Goal: Information Seeking & Learning: Learn about a topic

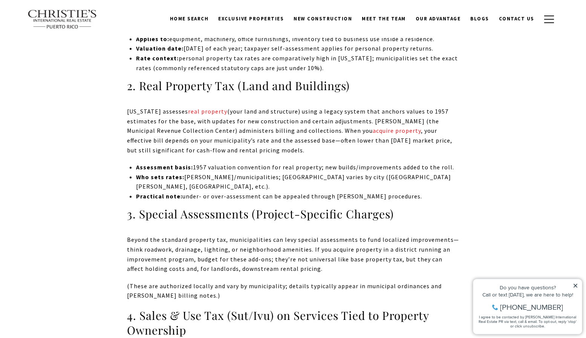
scroll to position [1290, 0]
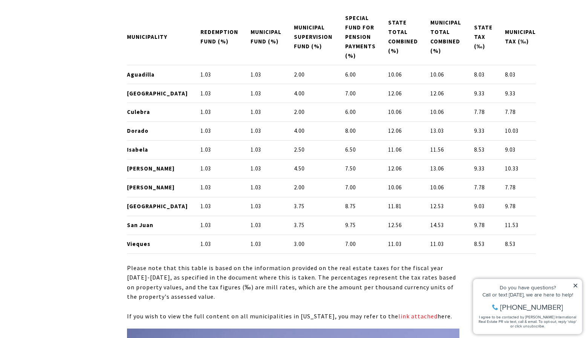
scroll to position [4238, 0]
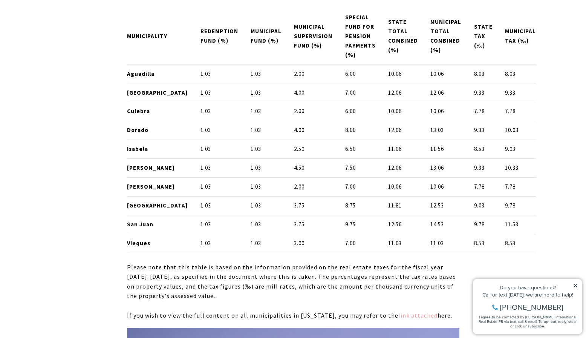
click at [401, 311] on link "link attached" at bounding box center [418, 315] width 39 height 8
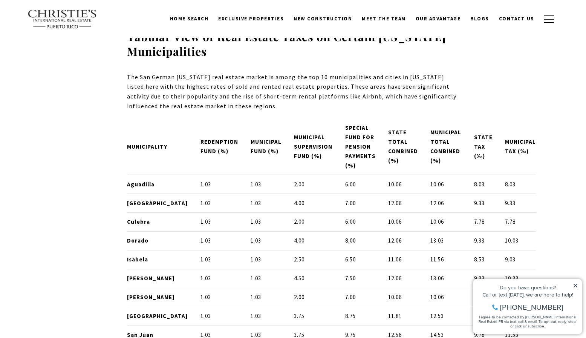
scroll to position [4126, 0]
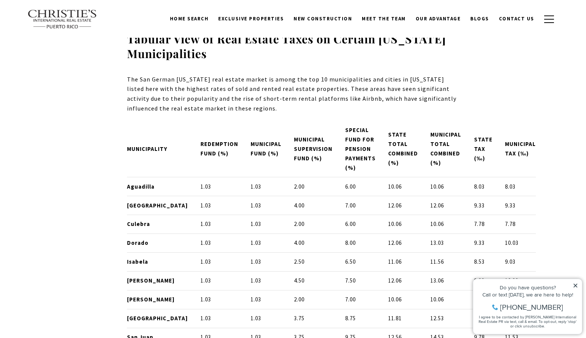
click at [575, 285] on icon at bounding box center [576, 286] width 4 height 4
click at [576, 284] on icon at bounding box center [575, 285] width 5 height 5
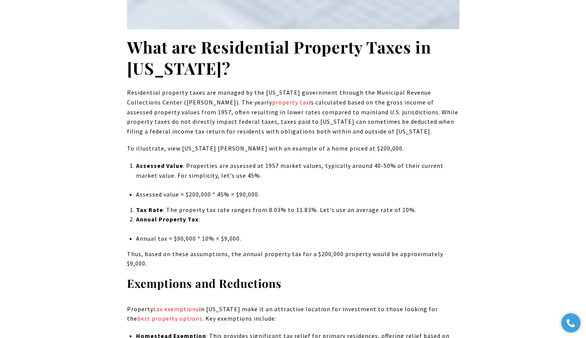
scroll to position [693, 0]
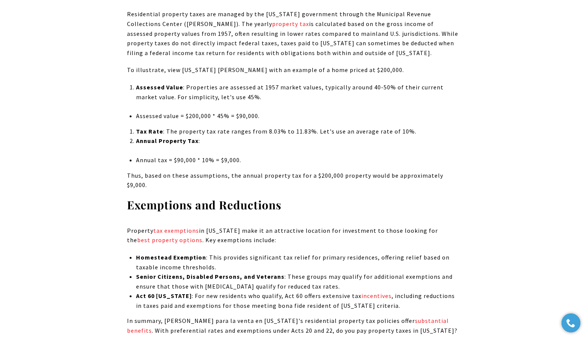
scroll to position [775, 0]
